Goal: Task Accomplishment & Management: Manage account settings

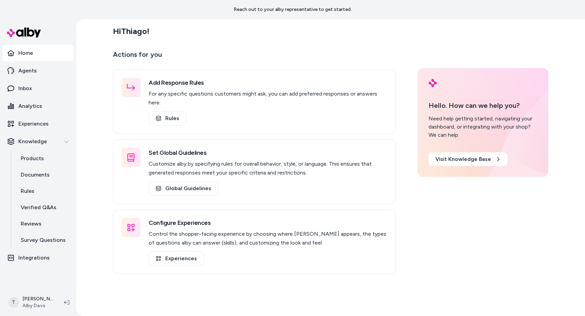
click at [98, 257] on div "Hi Thiago ! Actions for you Add Response Rules For any specific questions custo…" at bounding box center [330, 167] width 509 height 297
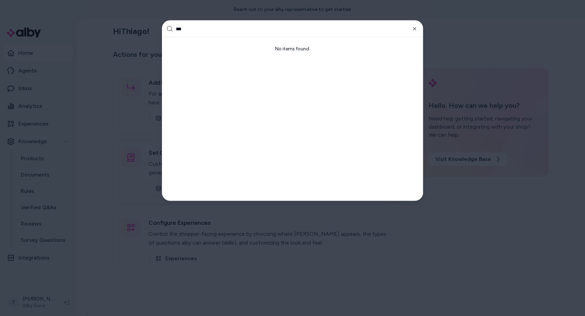
type input "****"
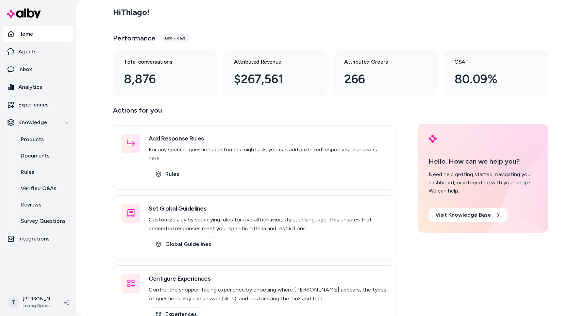
click at [94, 139] on div "Hi Thiago ! Performance Last 7 days Total conversations 8,876 Attributed Revenu…" at bounding box center [330, 158] width 509 height 316
click at [49, 141] on link "Products" at bounding box center [43, 139] width 59 height 16
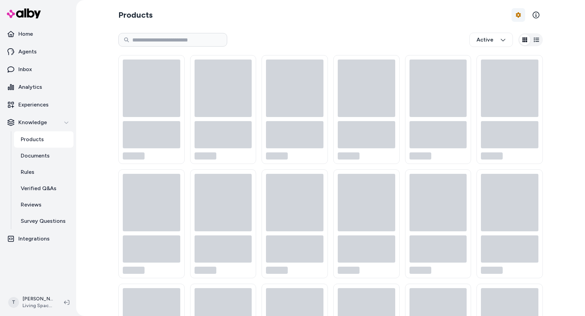
click at [516, 15] on html "Home Agents Inbox Analytics Experiences Knowledge Products Documents Rules Veri…" at bounding box center [292, 158] width 585 height 316
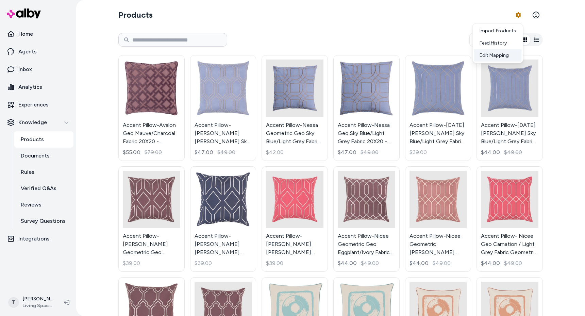
click at [500, 55] on link "Edit Mapping" at bounding box center [498, 55] width 48 height 12
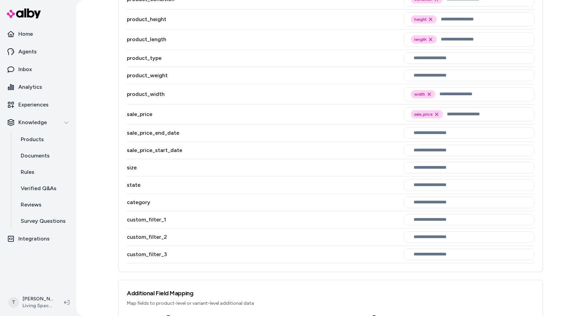
scroll to position [717, 0]
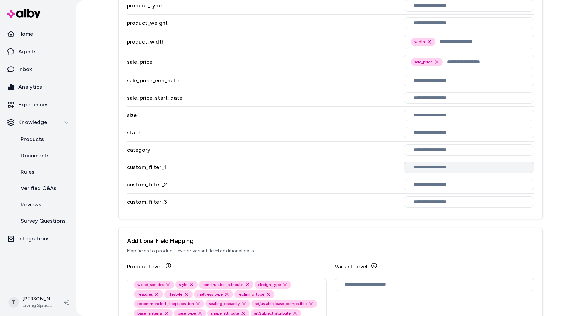
click at [443, 168] on input "text" at bounding box center [470, 167] width 114 height 5
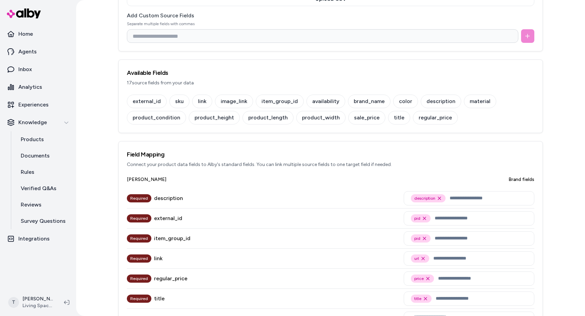
scroll to position [0, 0]
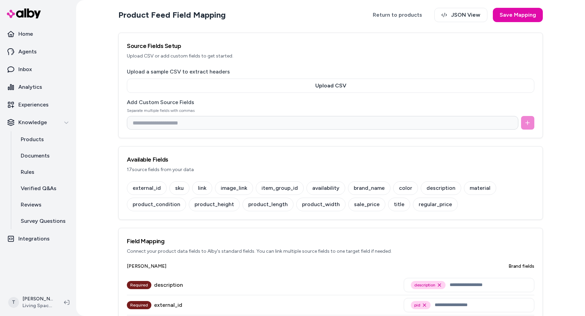
type input "****"
click at [274, 122] on input at bounding box center [322, 123] width 391 height 14
click at [249, 123] on input at bounding box center [322, 123] width 391 height 14
paste input "**********"
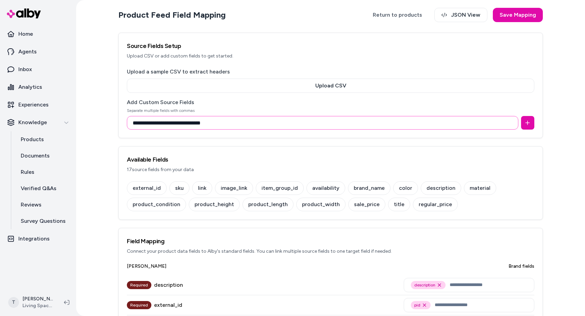
click at [184, 123] on input "**********" at bounding box center [322, 123] width 391 height 14
type input "**********"
click at [531, 119] on button at bounding box center [527, 123] width 13 height 14
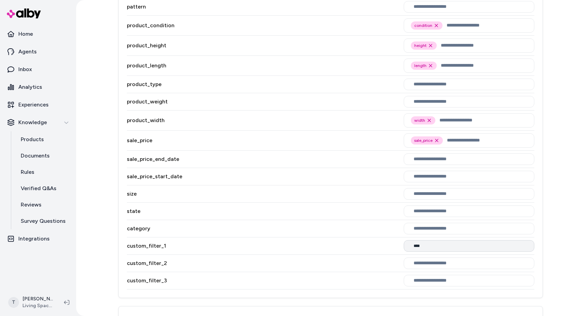
scroll to position [655, 0]
click at [455, 248] on input "****" at bounding box center [470, 245] width 114 height 5
type input "***"
click at [432, 262] on div "stocking_warehouse" at bounding box center [469, 262] width 124 height 10
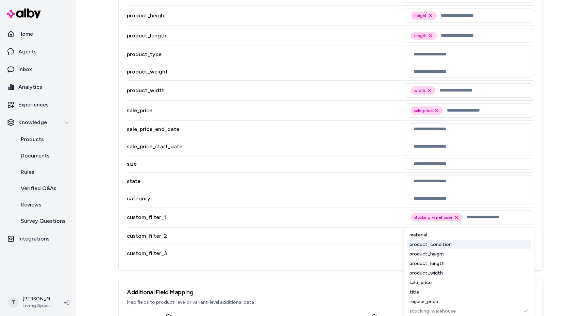
click at [358, 237] on div "custom_filter_2" at bounding box center [330, 235] width 407 height 17
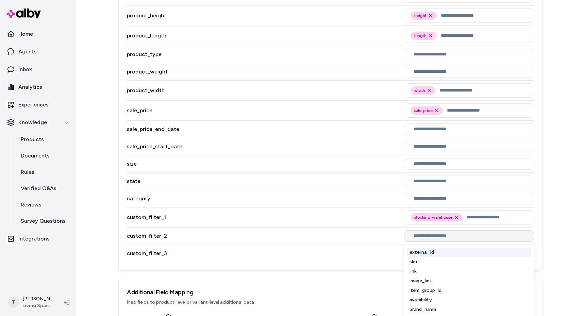
click at [424, 237] on input "text" at bounding box center [470, 235] width 114 height 5
type input "***"
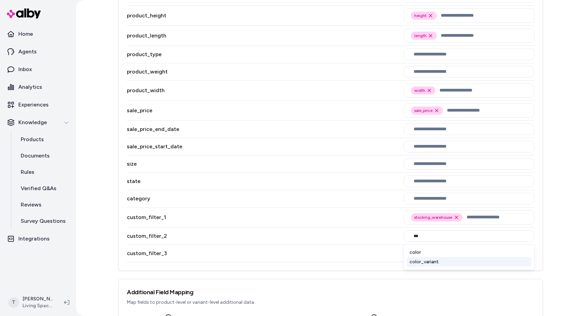
click at [428, 262] on div "color_variant" at bounding box center [469, 262] width 124 height 10
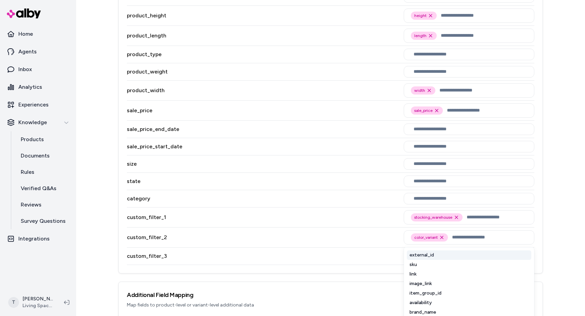
scroll to position [718, 0]
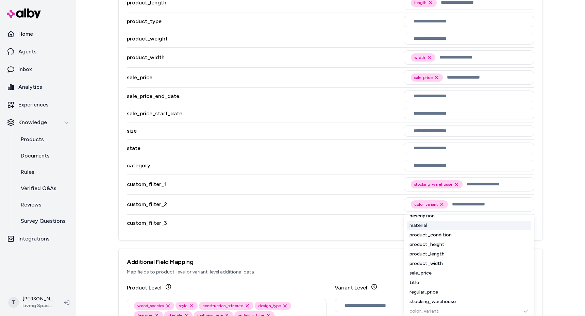
click at [551, 221] on div "Product Feed Field Mapping Return to products JSON View Save Mapping Source Fie…" at bounding box center [330, 158] width 509 height 316
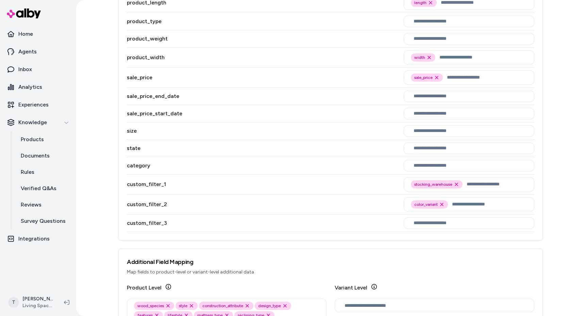
click at [562, 220] on div "Product Feed Field Mapping Return to products JSON View Save Mapping Source Fie…" at bounding box center [330, 158] width 509 height 316
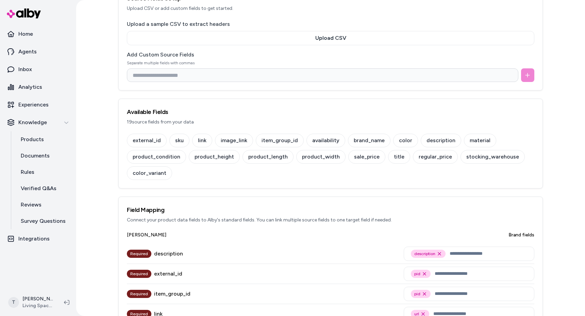
scroll to position [0, 0]
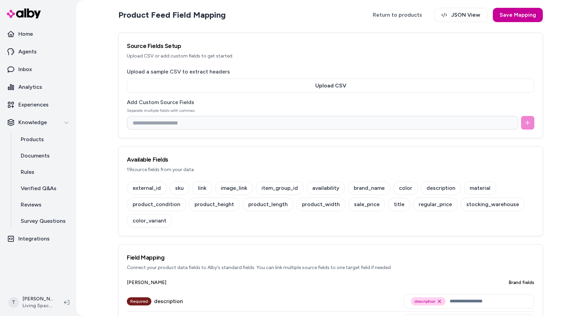
click at [511, 16] on button "Save Mapping" at bounding box center [518, 15] width 50 height 14
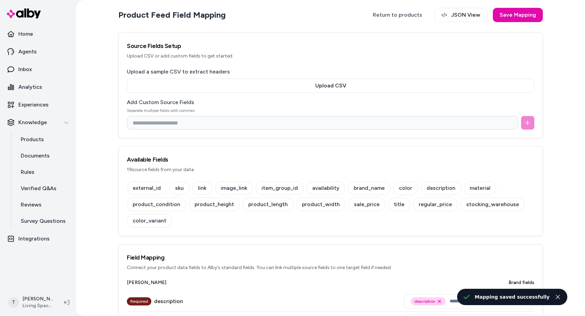
click at [91, 140] on div "Product Feed Field Mapping Return to products JSON View Save Mapping Source Fie…" at bounding box center [330, 158] width 509 height 316
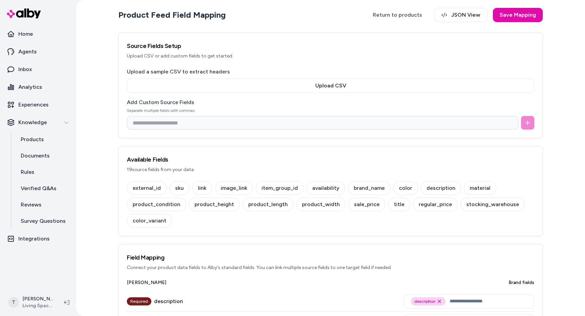
click at [91, 141] on div "Product Feed Field Mapping Return to products JSON View Save Mapping Source Fie…" at bounding box center [330, 158] width 509 height 316
click at [413, 16] on link "Return to products" at bounding box center [397, 15] width 63 height 14
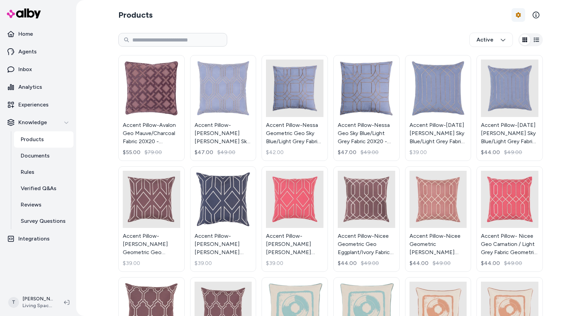
click at [515, 17] on html "Home Agents Inbox Analytics Experiences Knowledge Products Documents Rules Veri…" at bounding box center [292, 158] width 585 height 316
click at [497, 45] on div "Feed History" at bounding box center [498, 43] width 48 height 12
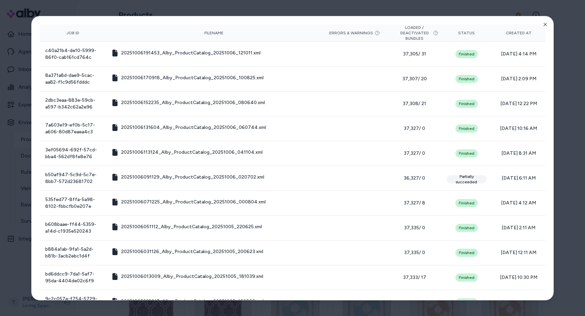
click at [264, 13] on div at bounding box center [292, 158] width 585 height 316
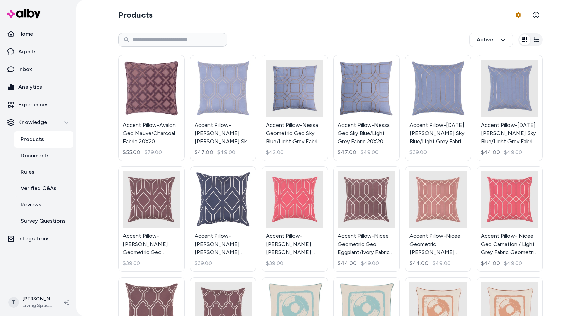
click at [291, 2] on div "Products Product Feed Options Active Accent Pillow-Avalon Geo Mauve/Charcoal Fa…" at bounding box center [330, 251] width 435 height 503
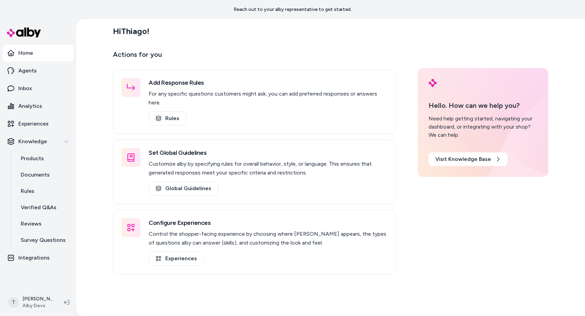
click at [87, 129] on div "Hi Thiago ! Actions for you Add Response Rules For any specific questions custo…" at bounding box center [330, 167] width 509 height 297
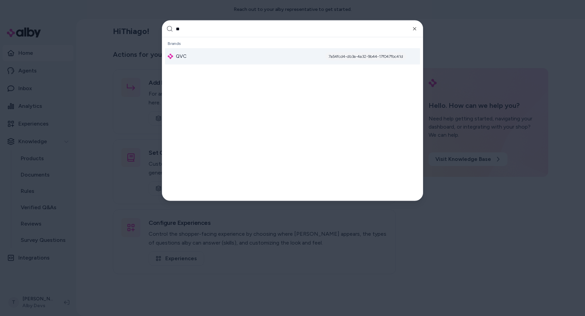
type input "***"
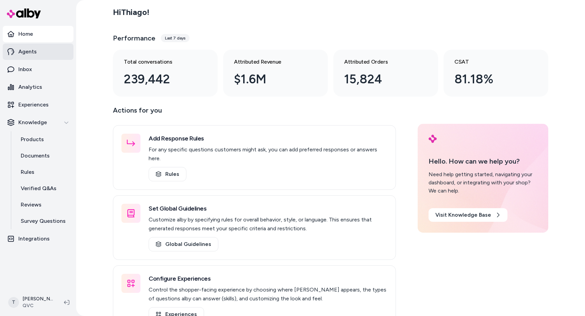
click at [41, 52] on link "Agents" at bounding box center [38, 52] width 71 height 16
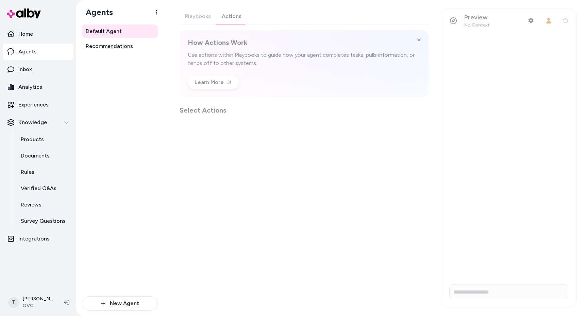
click at [229, 21] on div "Playbooks Actions How Actions Work Use actions within Playbooks to guide how yo…" at bounding box center [303, 61] width 249 height 107
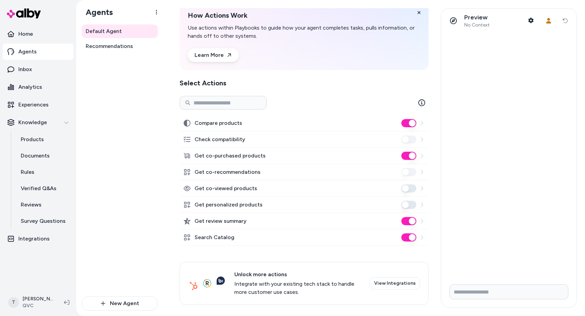
scroll to position [32, 0]
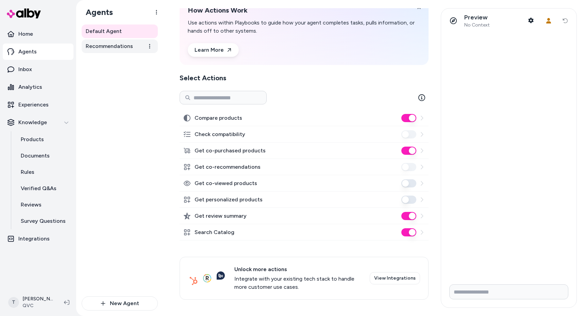
click at [120, 50] on span "Recommendations" at bounding box center [109, 46] width 47 height 8
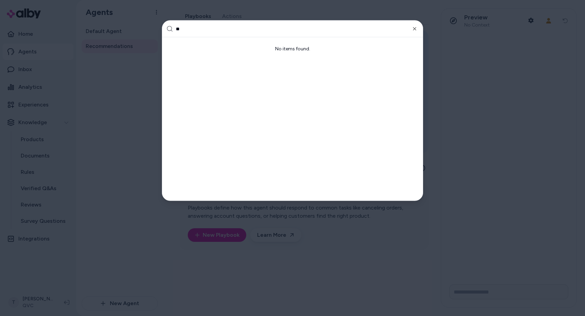
type input "***"
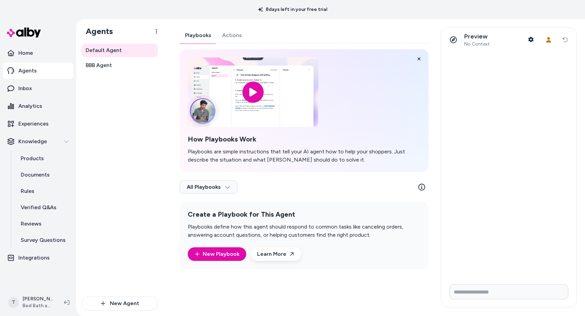
click at [219, 35] on div "Playbooks Actions How Playbooks Work Playbooks are simple instructions that tel…" at bounding box center [303, 148] width 249 height 242
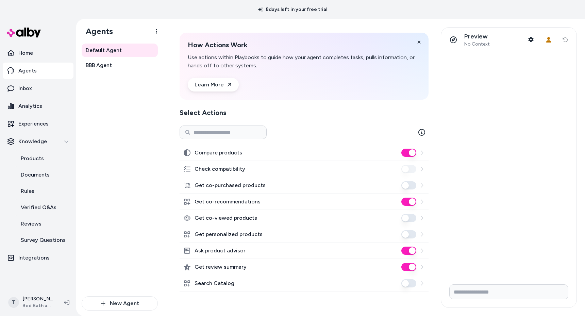
scroll to position [68, 0]
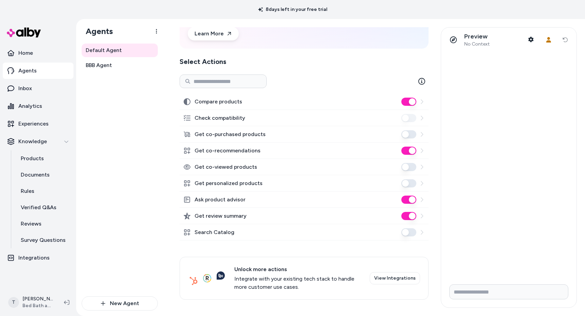
click at [98, 125] on div "Default Agent BBB Agent" at bounding box center [120, 170] width 76 height 253
click at [111, 137] on div "Default Agent BBB Agent" at bounding box center [120, 170] width 76 height 253
click at [127, 127] on div "Default Agent BBB Agent" at bounding box center [120, 170] width 76 height 253
click at [96, 62] on span "BBB Agent" at bounding box center [99, 65] width 26 height 8
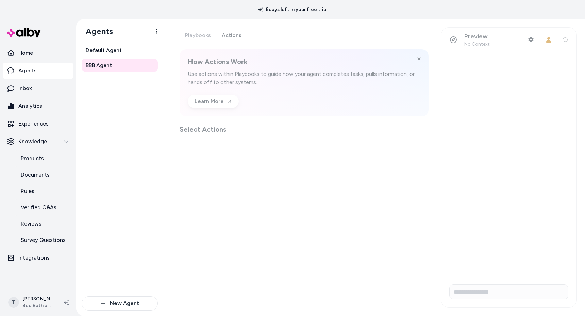
click at [226, 39] on div "Playbooks Actions How Actions Work Use actions within Playbooks to guide how yo…" at bounding box center [303, 80] width 249 height 107
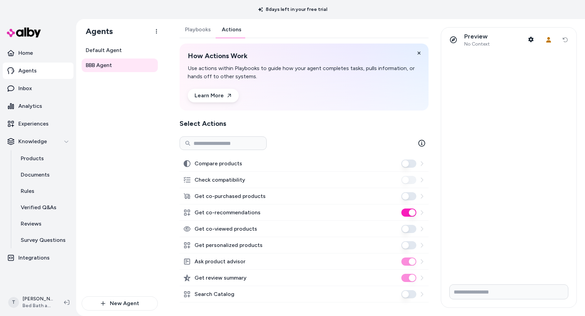
scroll to position [6, 0]
click at [126, 132] on div "Default Agent BBB Agent" at bounding box center [120, 170] width 76 height 253
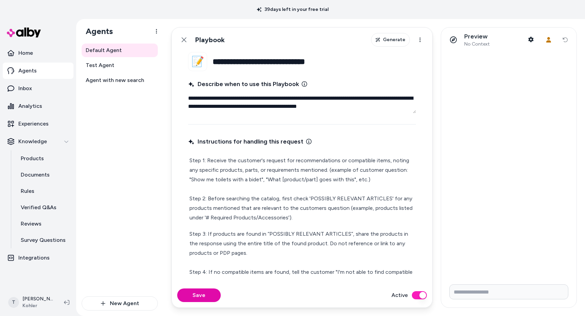
type textarea "*"
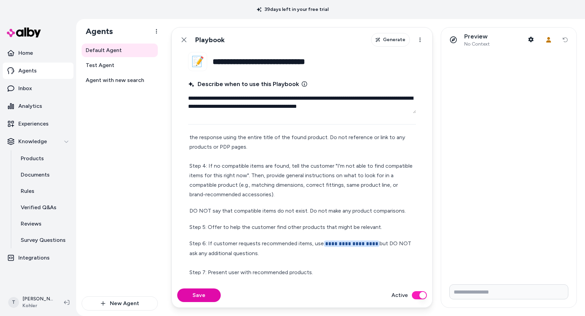
scroll to position [109, 0]
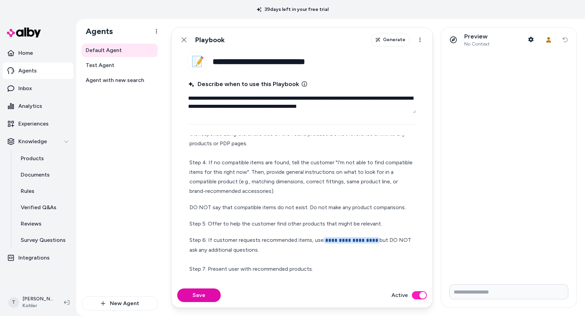
click at [236, 136] on p "Step 3: If products are found in “POSSIBLY RELEVANT ARTICLES”, share the produc…" at bounding box center [301, 158] width 225 height 76
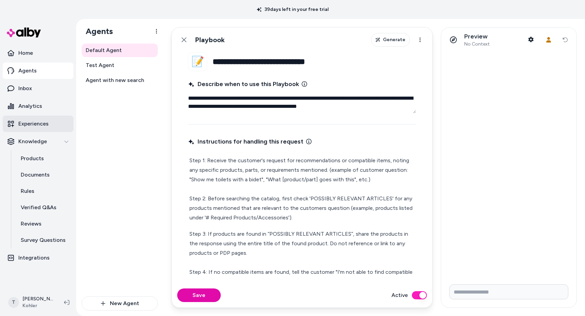
scroll to position [0, 0]
